Goal: Information Seeking & Learning: Learn about a topic

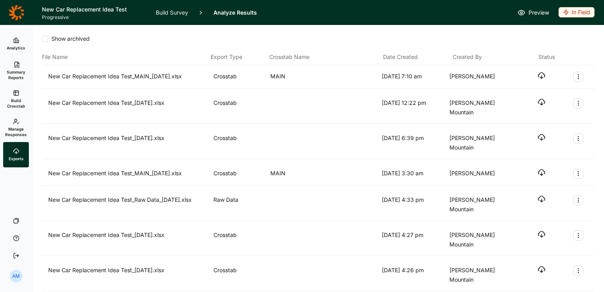
click at [17, 44] on link "Analytics" at bounding box center [16, 43] width 26 height 25
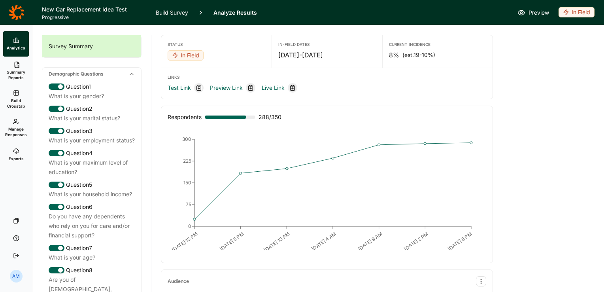
click at [13, 125] on link "Manage Responses" at bounding box center [16, 127] width 26 height 28
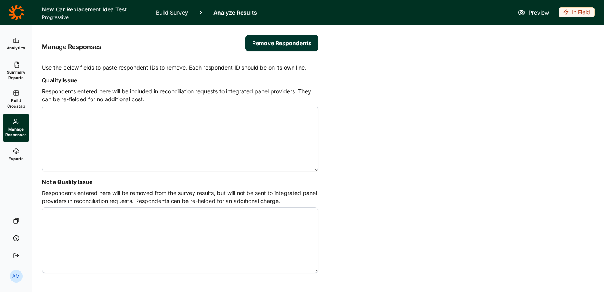
click at [22, 89] on link "Build Crosstab" at bounding box center [16, 99] width 26 height 28
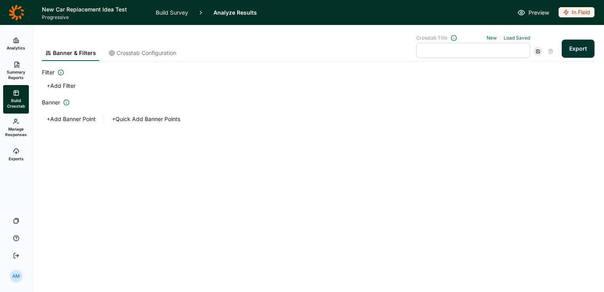
click at [18, 68] on link "Summary Reports" at bounding box center [16, 71] width 26 height 28
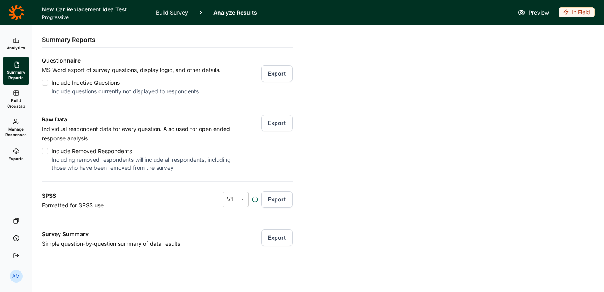
click at [20, 131] on span "Manage Responses" at bounding box center [16, 131] width 22 height 11
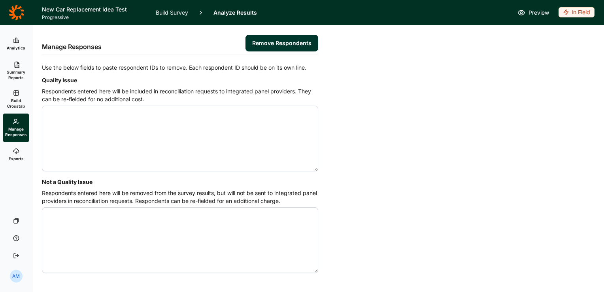
click at [18, 157] on span "Exports" at bounding box center [16, 159] width 15 height 6
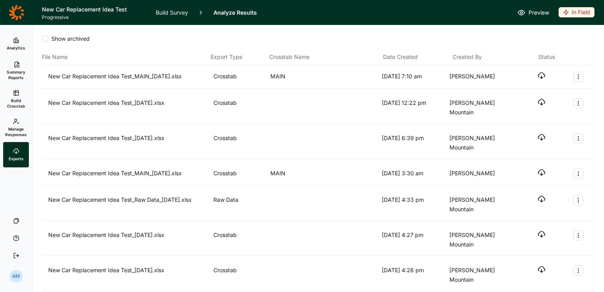
click at [16, 64] on icon at bounding box center [16, 64] width 6 height 6
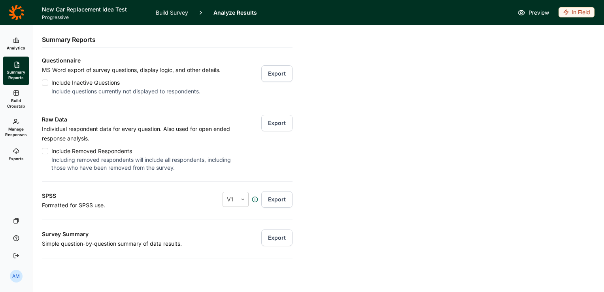
click at [16, 41] on icon at bounding box center [16, 40] width 6 height 6
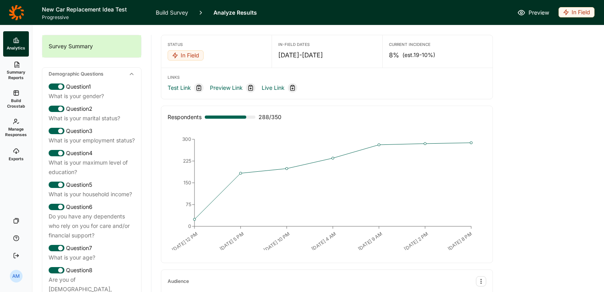
click at [17, 127] on span "Manage Responses" at bounding box center [16, 131] width 22 height 11
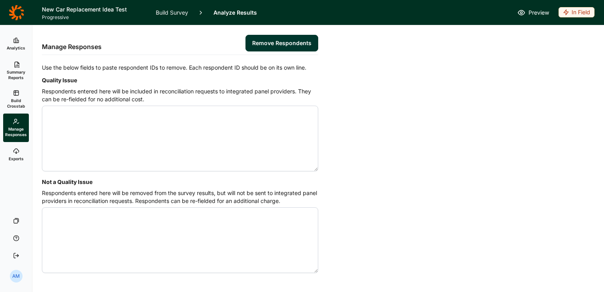
click at [18, 102] on span "Build Crosstab" at bounding box center [15, 103] width 19 height 11
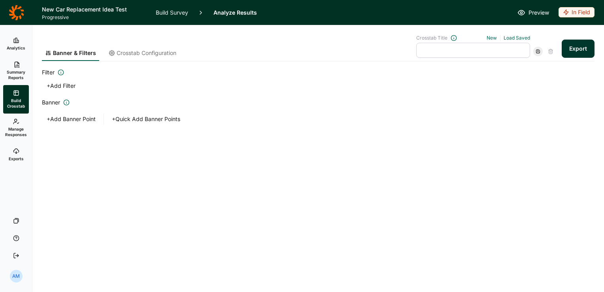
click at [11, 72] on span "Summary Reports" at bounding box center [15, 74] width 19 height 11
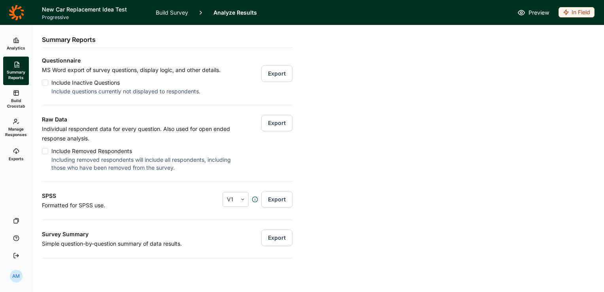
click at [21, 31] on div "Analytics Summary Reports Build Crosstab Manage Responses Exports Your Surveys …" at bounding box center [16, 158] width 32 height 267
click at [13, 44] on link "Analytics" at bounding box center [16, 43] width 26 height 25
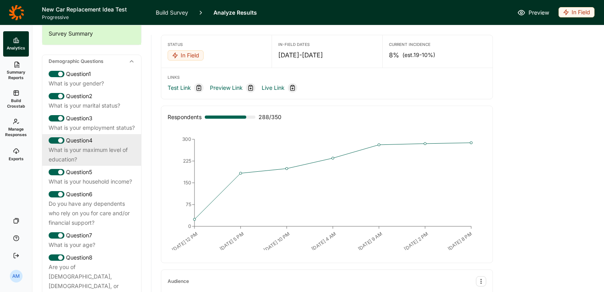
scroll to position [9, 0]
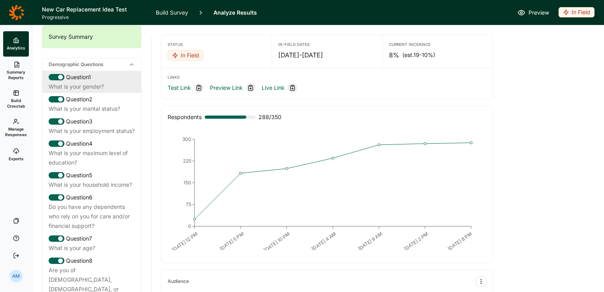
click at [92, 83] on div "What is your gender?" at bounding box center [92, 86] width 86 height 9
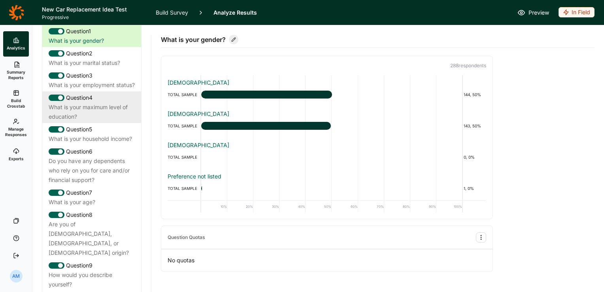
scroll to position [91, 0]
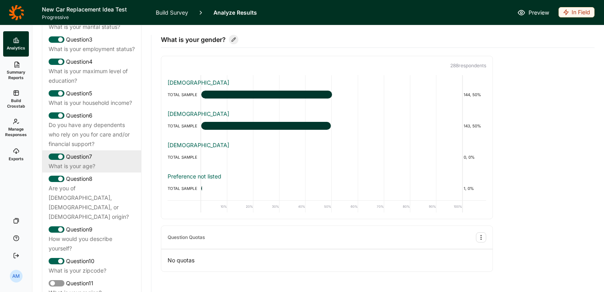
click at [84, 161] on div "Question 7" at bounding box center [92, 156] width 86 height 9
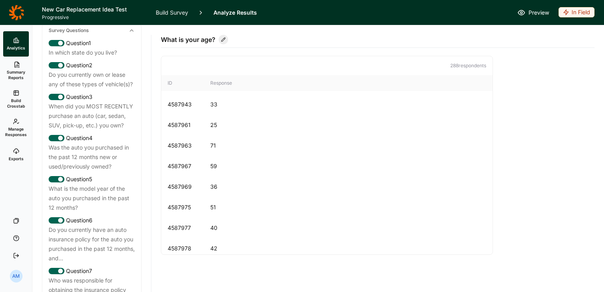
scroll to position [391, 0]
